Goal: Information Seeking & Learning: Compare options

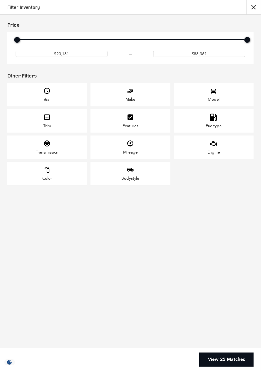
click at [223, 99] on div "Model" at bounding box center [217, 101] width 12 height 5
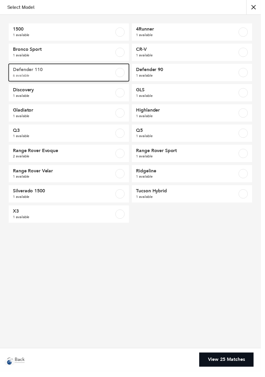
click at [72, 75] on span "6 available" at bounding box center [61, 77] width 96 height 6
checkbox input "true"
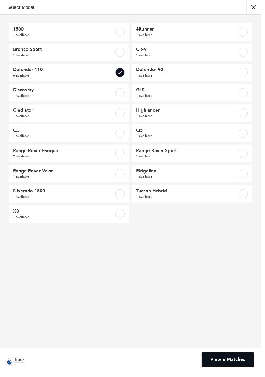
click at [252, 373] on link "View 6 Matches" at bounding box center [231, 365] width 53 height 14
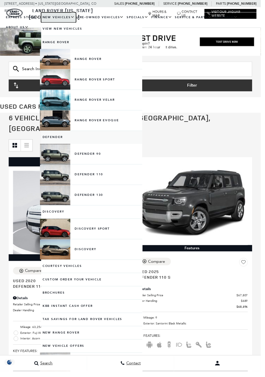
click at [58, 19] on link "New Vehicles" at bounding box center [60, 18] width 36 height 10
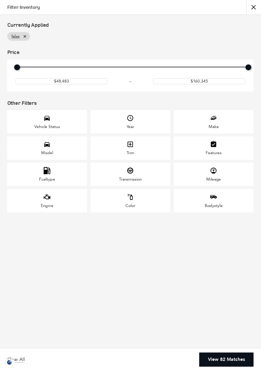
click at [51, 150] on icon "Model" at bounding box center [48, 147] width 6 height 5
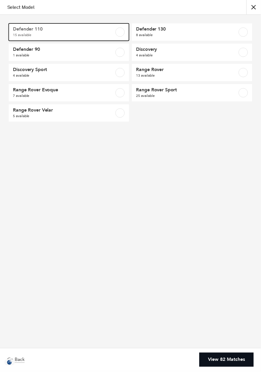
click at [86, 29] on span "Defender 110" at bounding box center [61, 30] width 96 height 6
checkbox input "true"
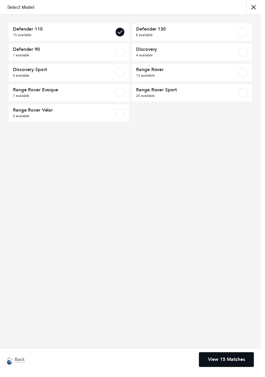
click at [257, 373] on link "View 15 Matches" at bounding box center [229, 365] width 55 height 14
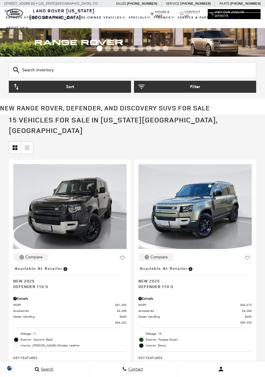
scroll to position [933, 0]
